Goal: Information Seeking & Learning: Learn about a topic

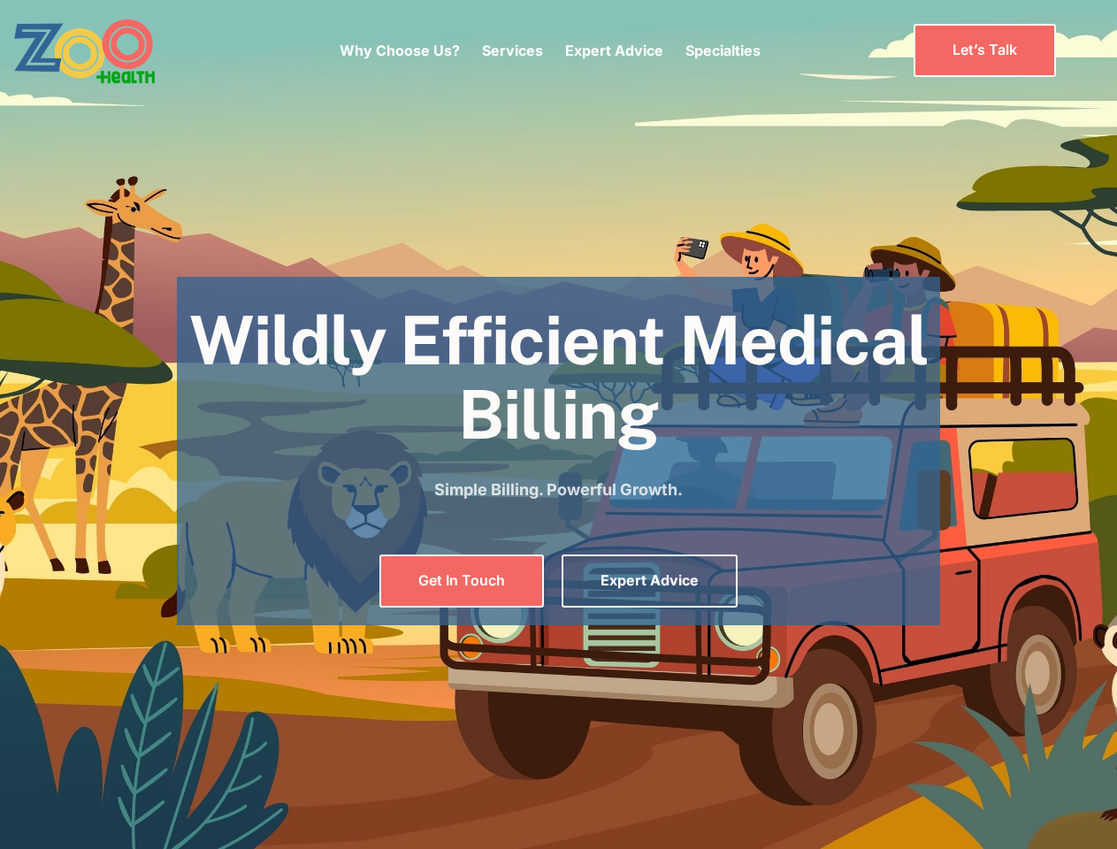
click at [549, 50] on div "Why Choose Us? Services Chronic Care Management Contract Optimization Denial An…" at bounding box center [550, 50] width 421 height 74
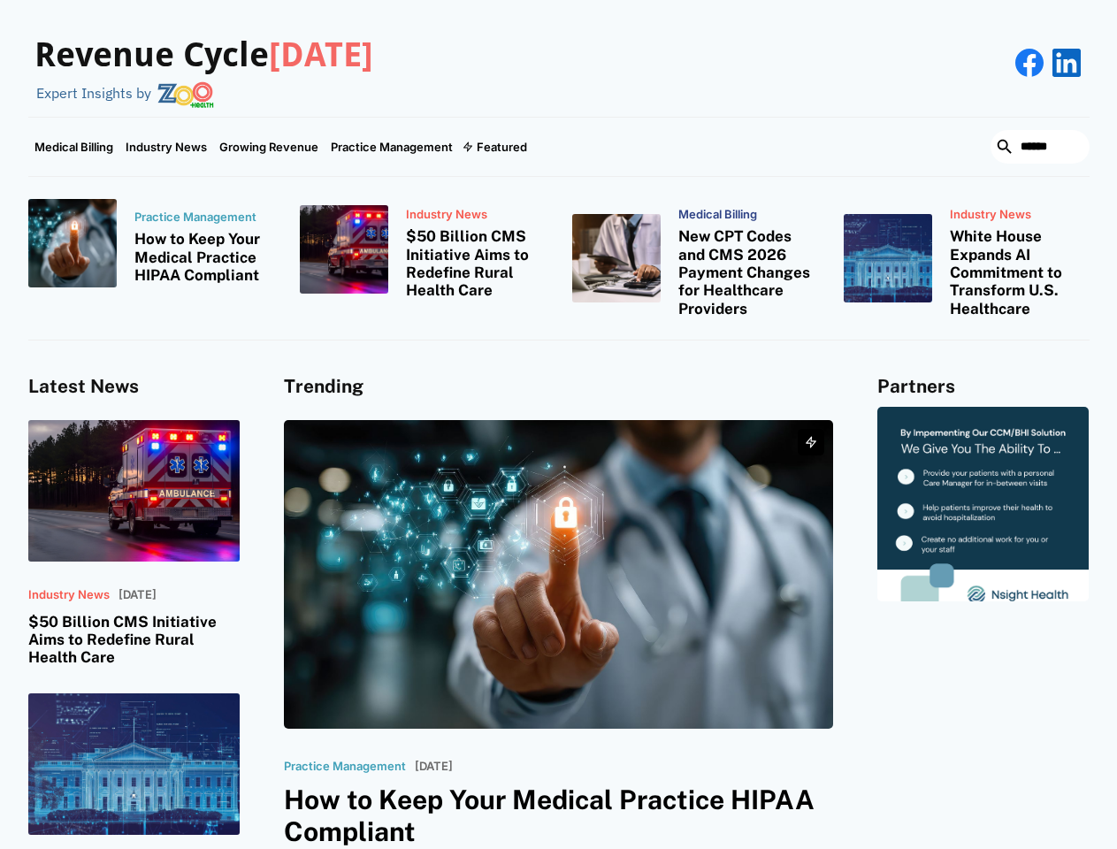
click at [493, 147] on div "Featured" at bounding box center [502, 147] width 50 height 14
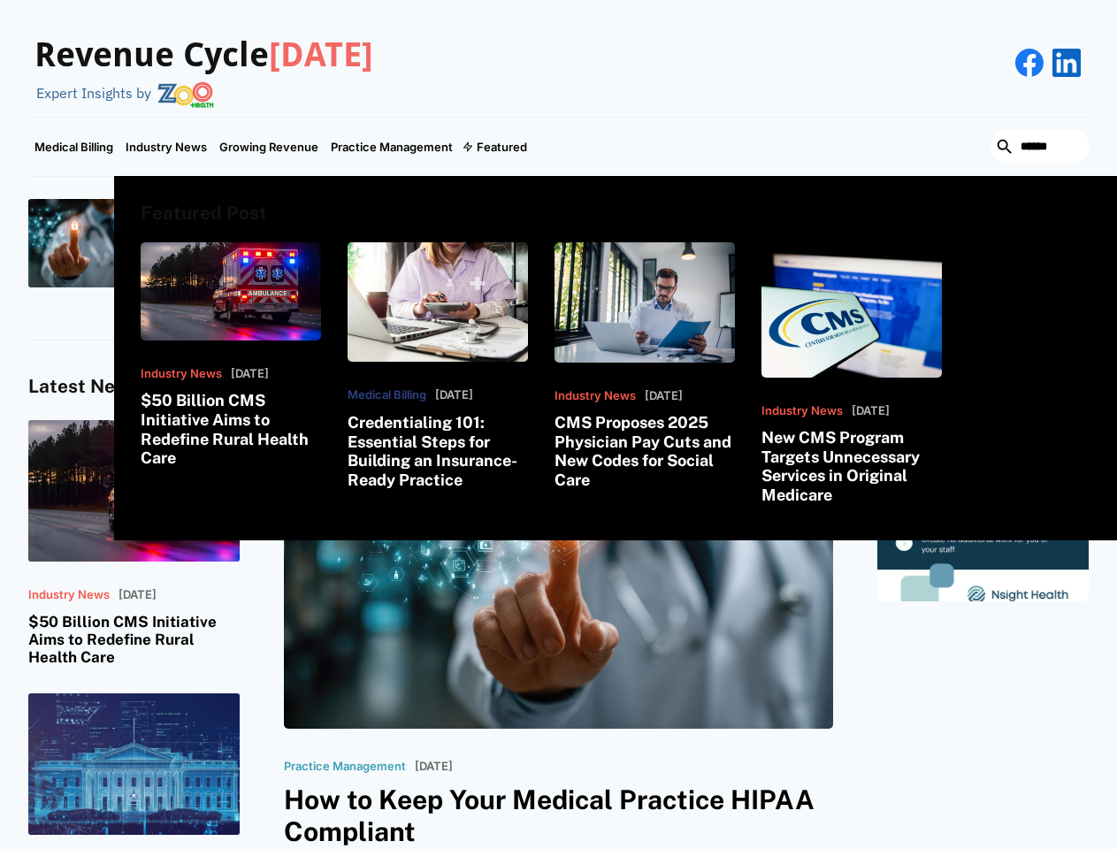
click at [913, 848] on html "Revenue Cycle [DATE] Expert Insights by Medical Billing Industry News Growing R…" at bounding box center [558, 424] width 1117 height 849
